Goal: Understand process/instructions: Learn how to perform a task or action

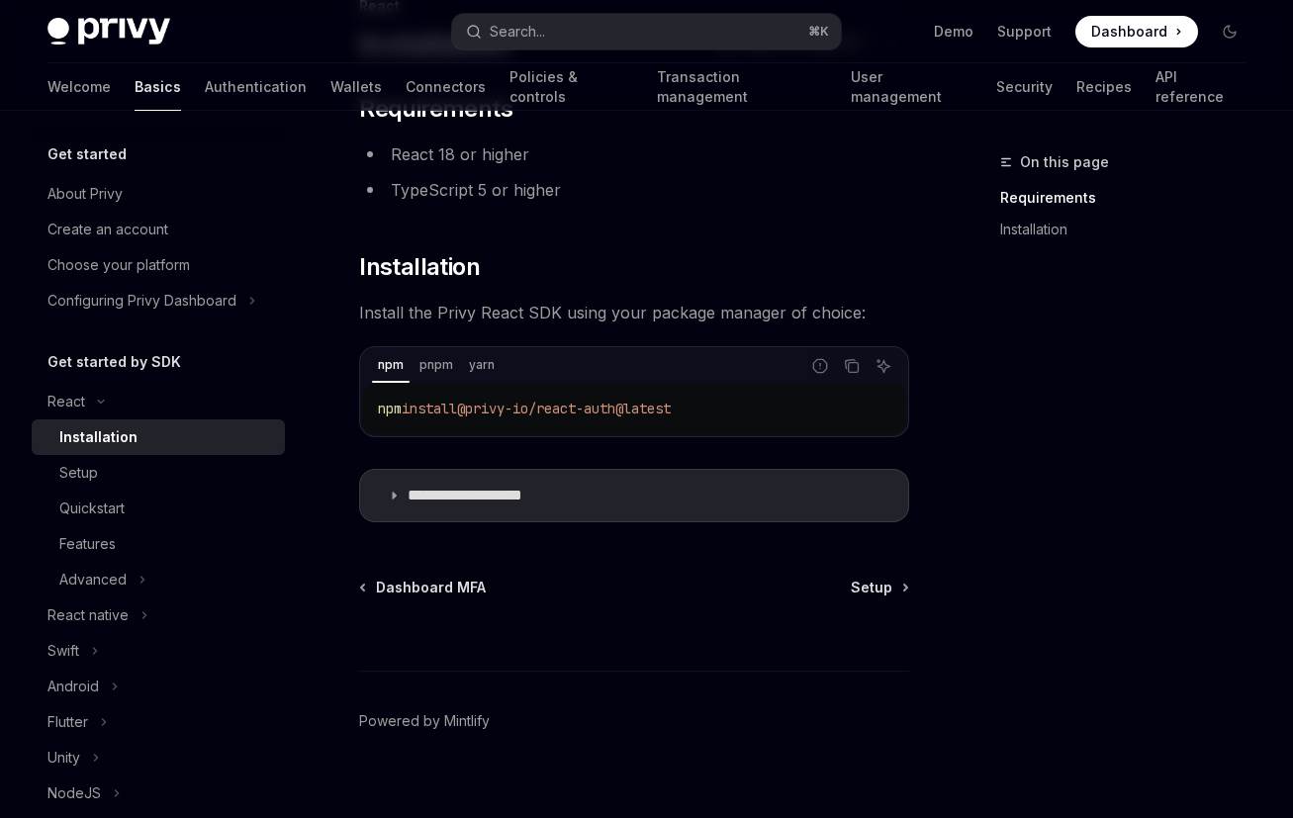
type textarea "*"
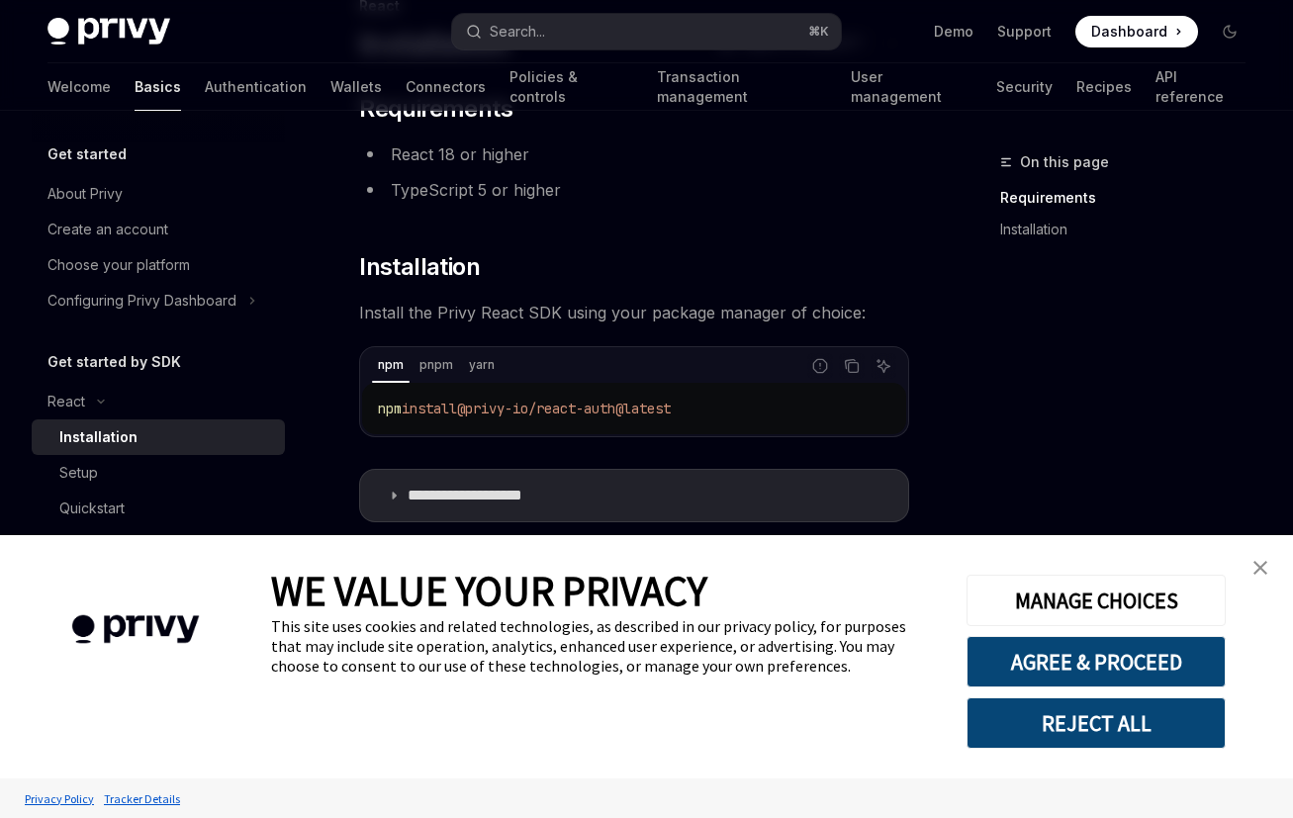
scroll to position [180, 0]
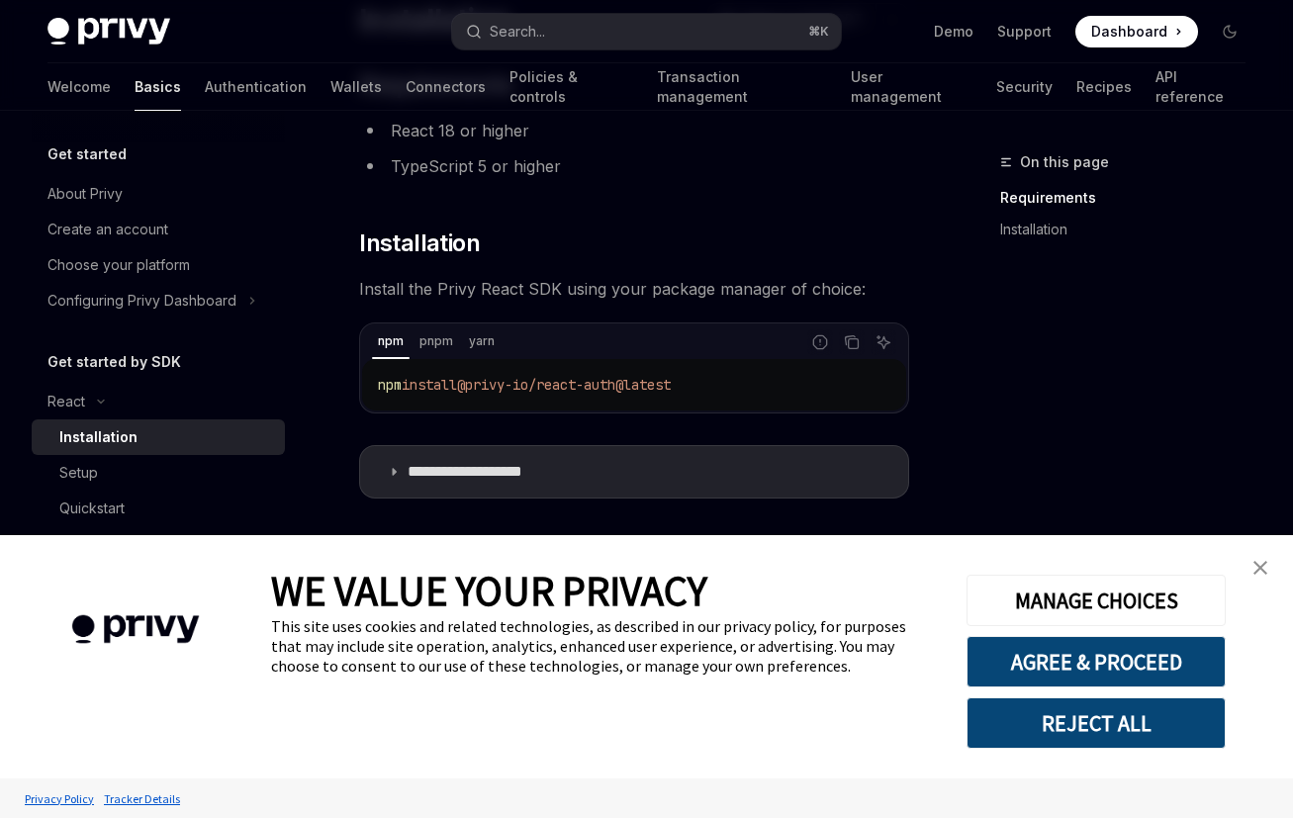
click at [543, 393] on span "@privy-io/react-auth@latest" at bounding box center [564, 385] width 214 height 18
click at [849, 349] on icon "Copy the contents from the code block" at bounding box center [852, 343] width 16 height 16
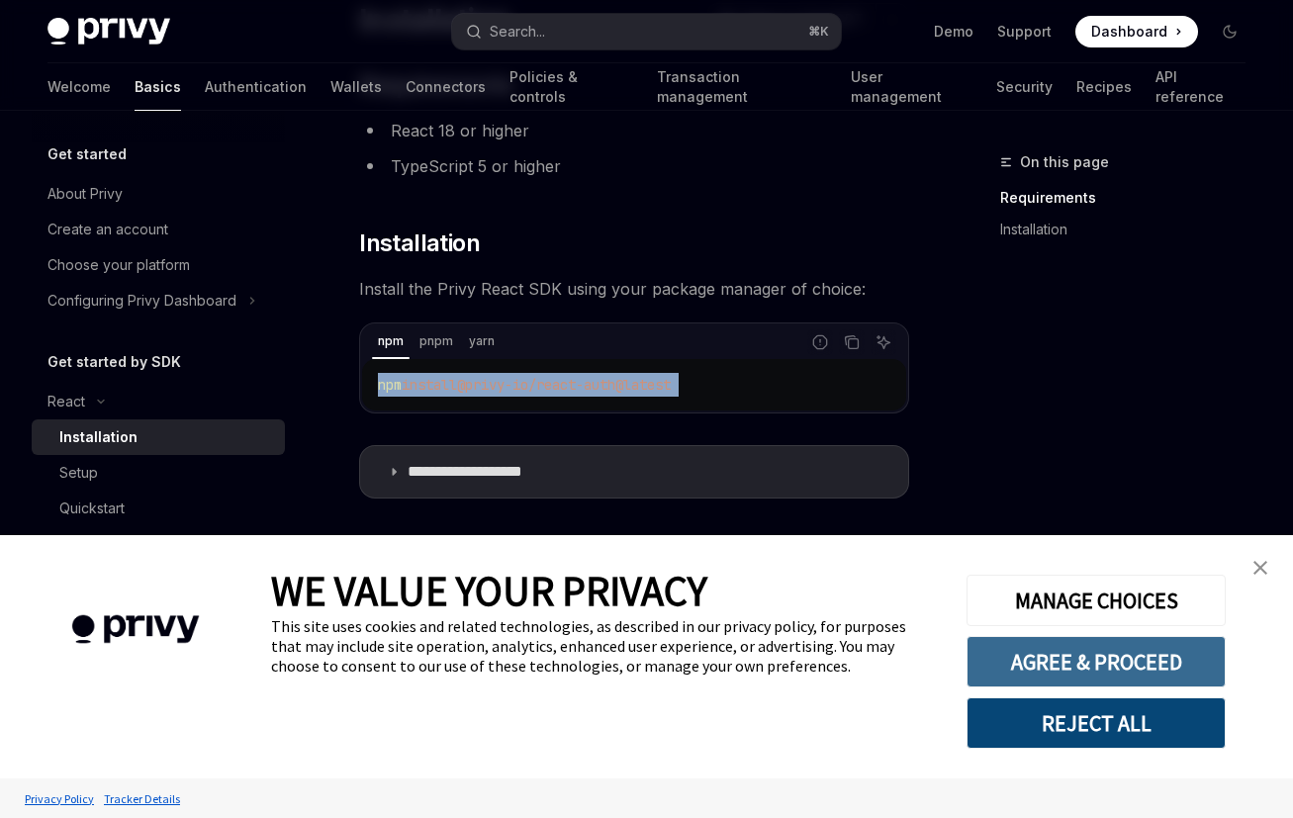
click at [1100, 661] on button "AGREE & PROCEED" at bounding box center [1096, 661] width 259 height 51
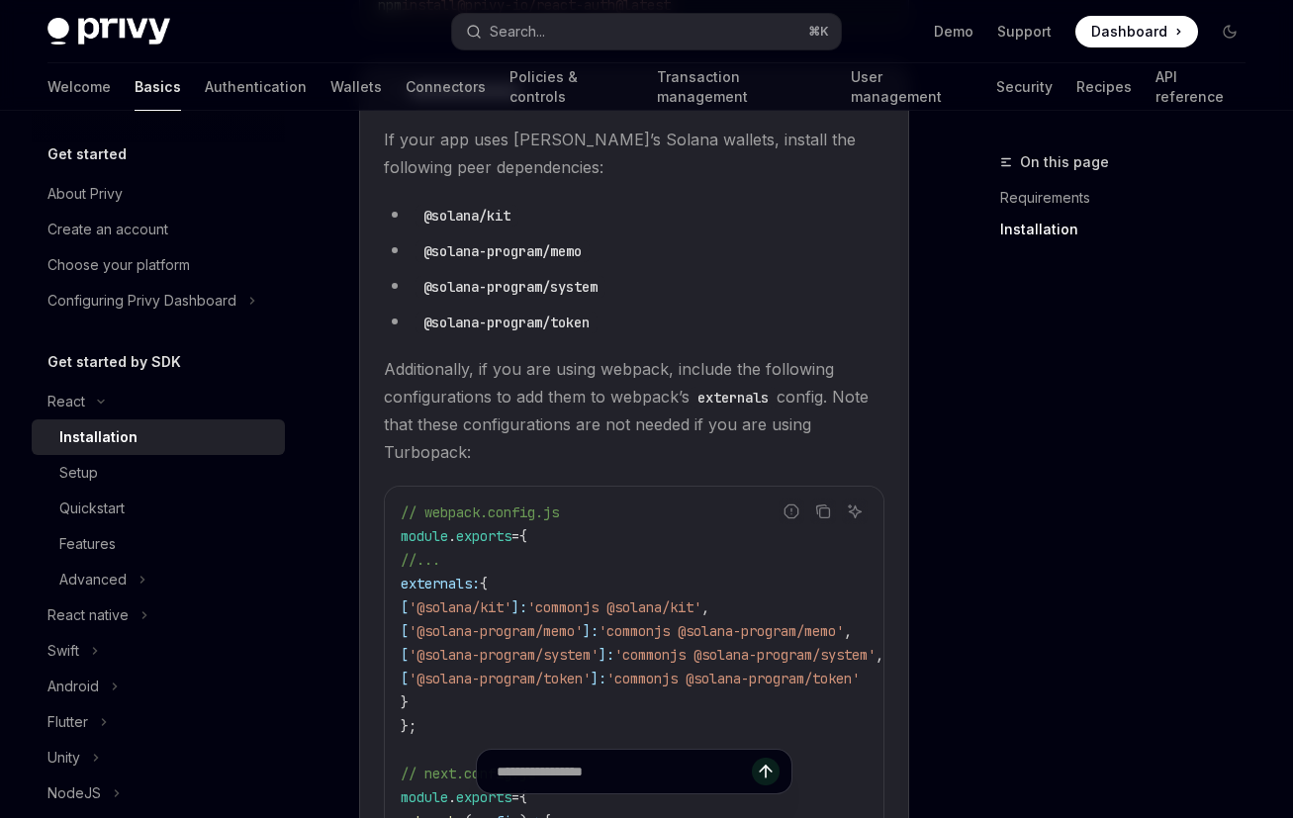
scroll to position [1156, 0]
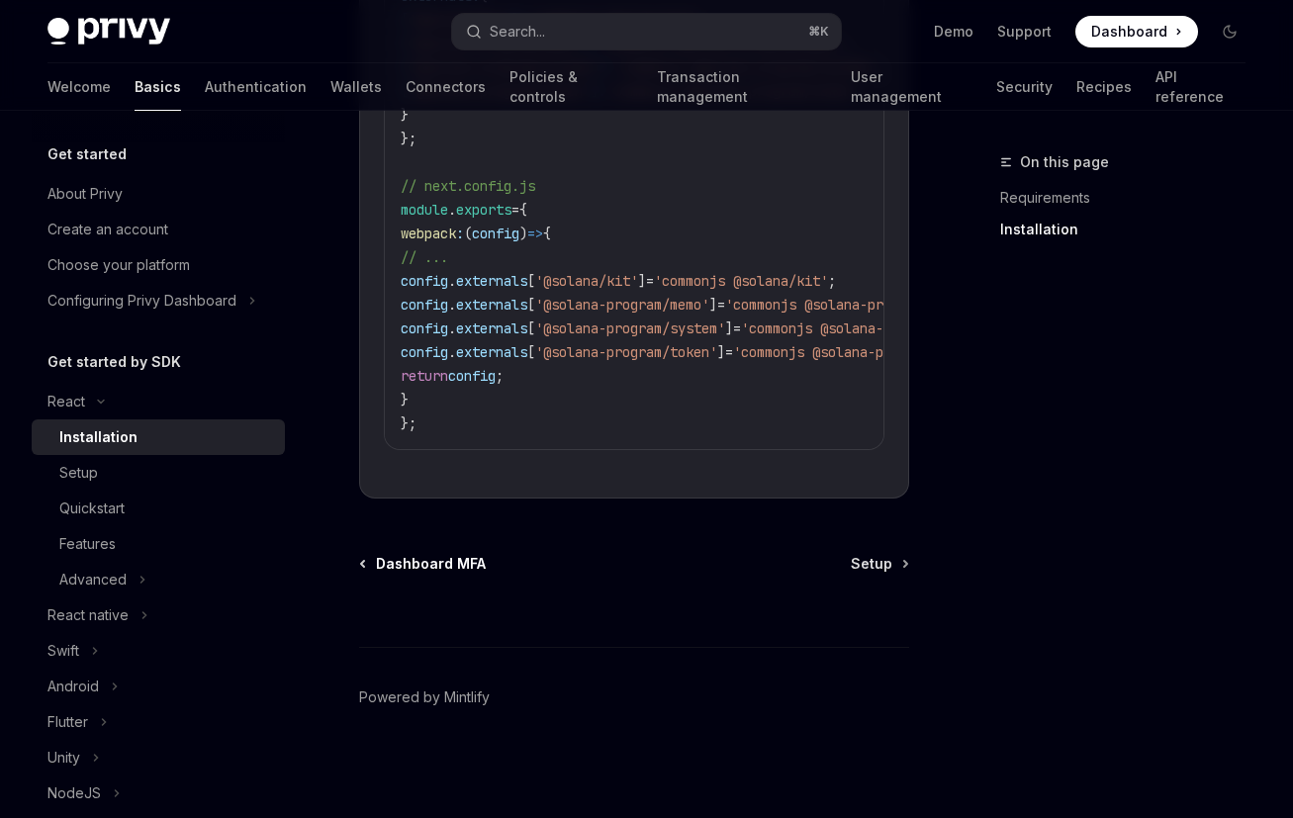
click at [381, 570] on span "Dashboard MFA" at bounding box center [431, 564] width 110 height 20
type textarea "*"
